Goal: Find specific page/section

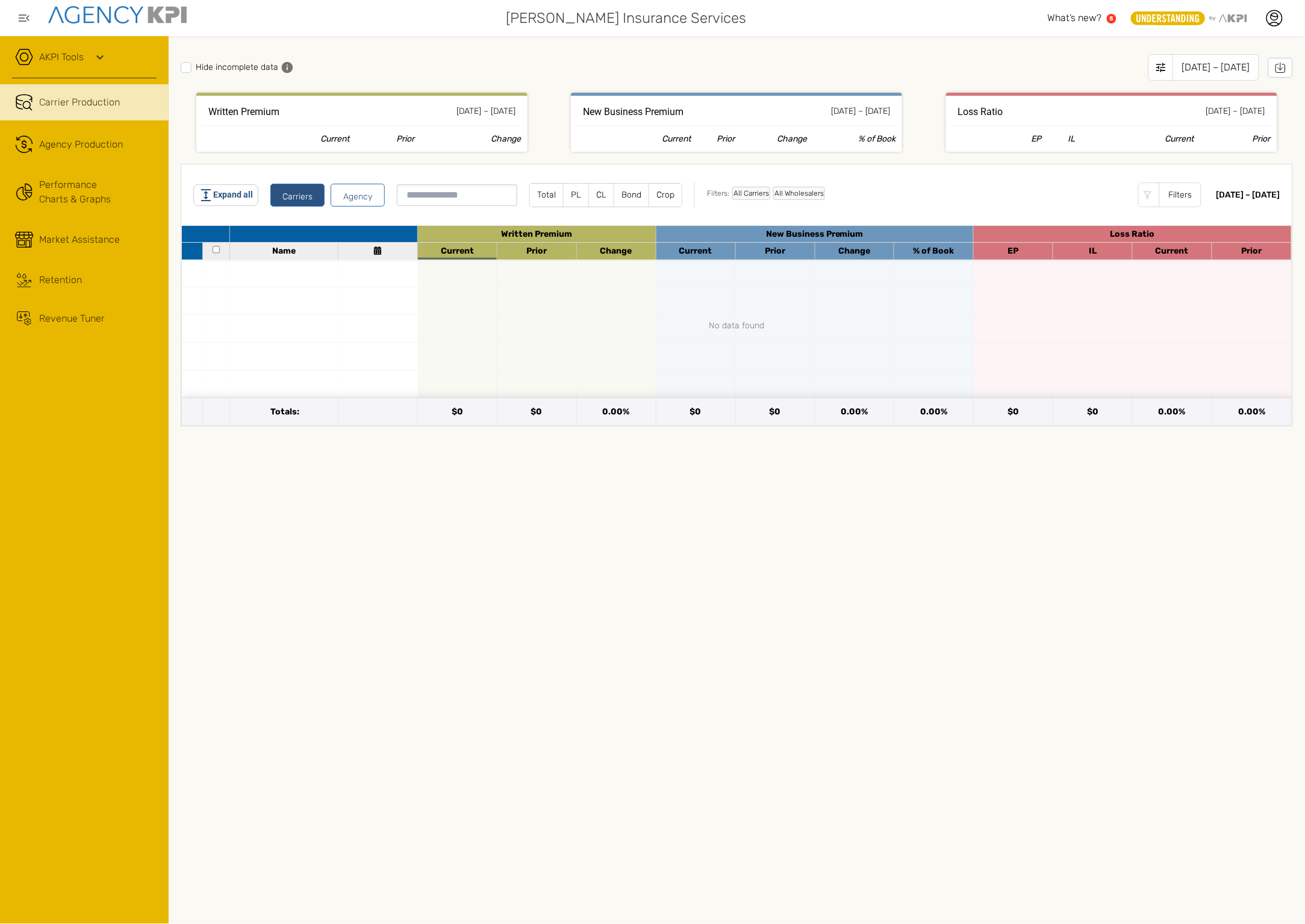
click at [108, 328] on link "Revenue Tuner" at bounding box center [84, 319] width 169 height 33
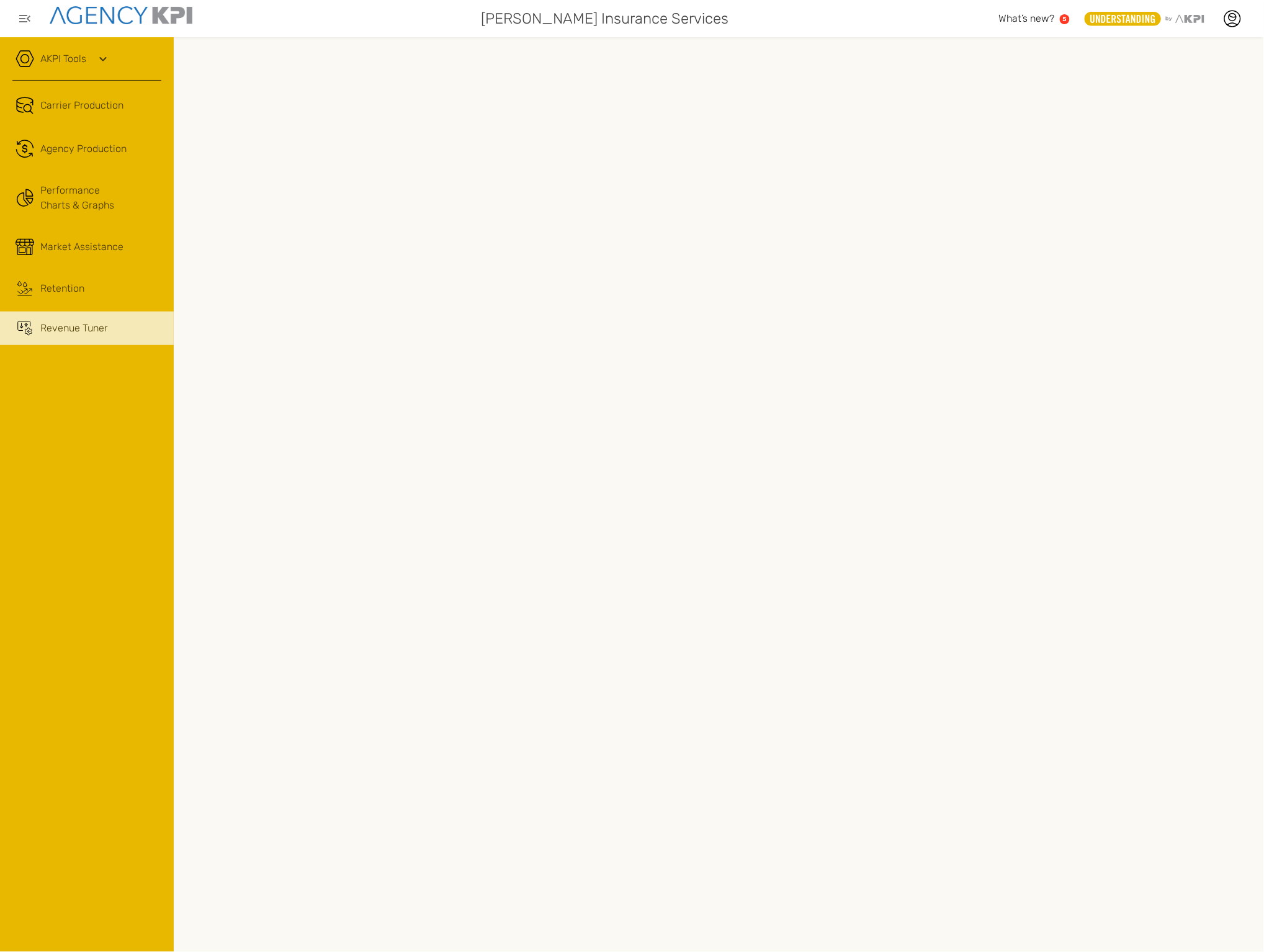
click at [106, 529] on div "AKPI Tools AMS Data Upload AMS Data Health Input Additional Carrier Production …" at bounding box center [87, 495] width 174 height 915
